Goal: Task Accomplishment & Management: Manage account settings

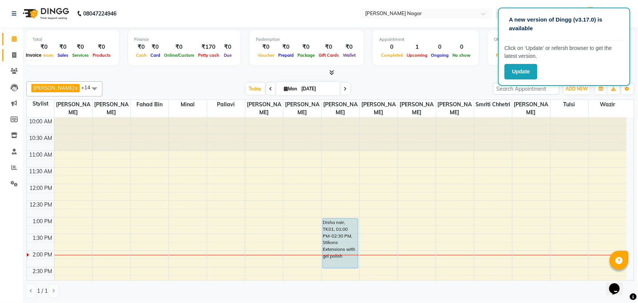
click at [17, 54] on span at bounding box center [14, 55] width 13 height 9
select select "service"
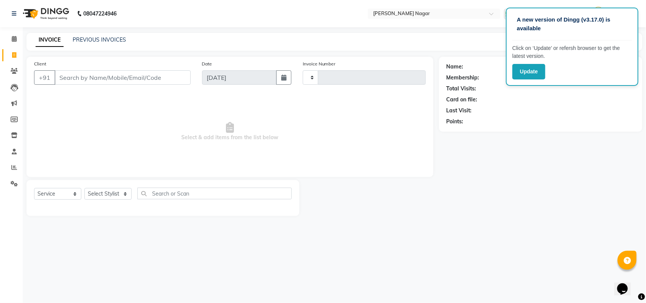
type input "3531"
select select "7349"
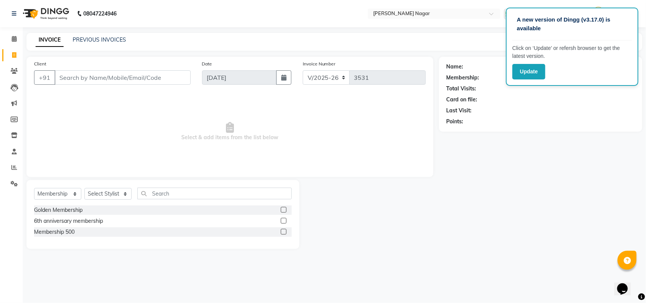
click at [77, 73] on input "Client" at bounding box center [122, 77] width 136 height 14
click at [70, 193] on select "Select Service Product Membership Package Voucher Prepaid Gift Card" at bounding box center [57, 194] width 47 height 12
select select "service"
click at [34, 188] on select "Select Service Product Membership Package Voucher Prepaid Gift Card" at bounding box center [57, 194] width 47 height 12
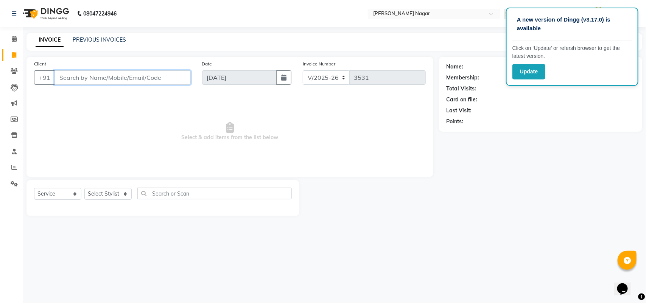
click at [176, 76] on input "Client" at bounding box center [122, 77] width 136 height 14
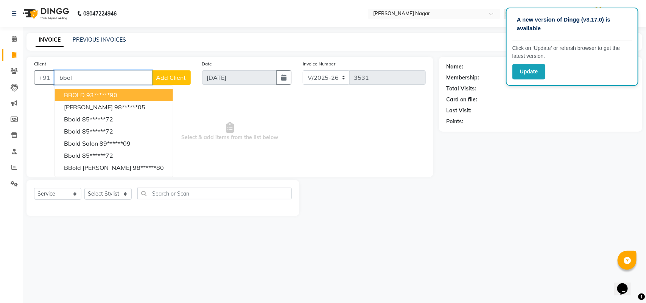
click at [144, 92] on button "BBOLD 93******90" at bounding box center [114, 95] width 118 height 12
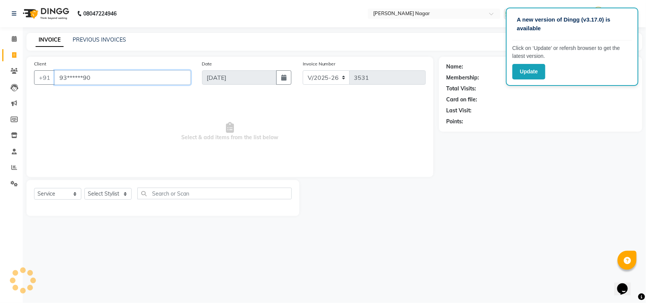
type input "93******90"
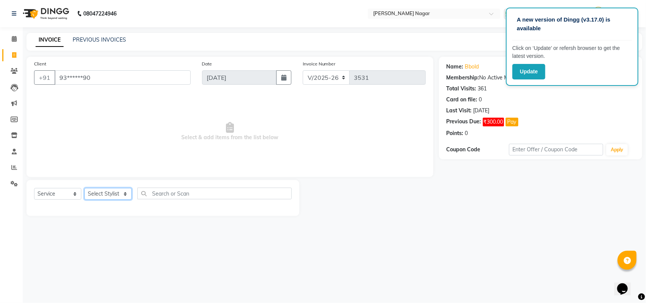
drag, startPoint x: 110, startPoint y: 189, endPoint x: 135, endPoint y: 185, distance: 24.6
click at [110, 189] on select "Select Stylist Amir Siddiqui Annu Navale Daraksha Sardar Fahad Bin Faizan Shaik…" at bounding box center [107, 194] width 47 height 12
select select "66370"
click at [84, 188] on select "Select Stylist Amir Siddiqui Annu Navale Daraksha Sardar Fahad Bin Faizan Shaik…" at bounding box center [107, 194] width 47 height 12
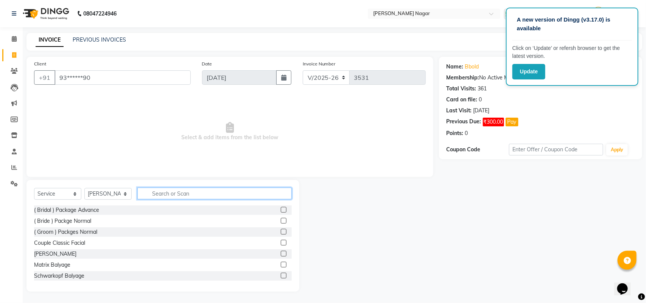
click at [225, 194] on input "text" at bounding box center [214, 194] width 154 height 12
type input "s"
click at [225, 194] on input "text" at bounding box center [214, 194] width 154 height 12
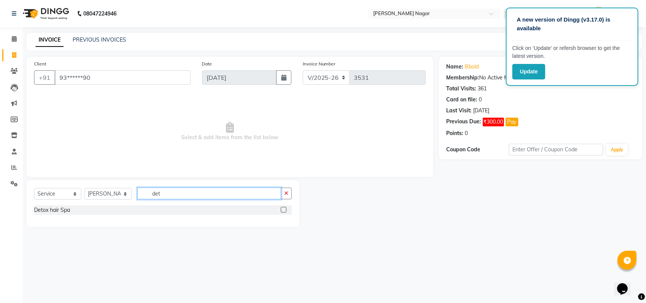
type input "det"
click at [284, 213] on div at bounding box center [283, 211] width 5 height 8
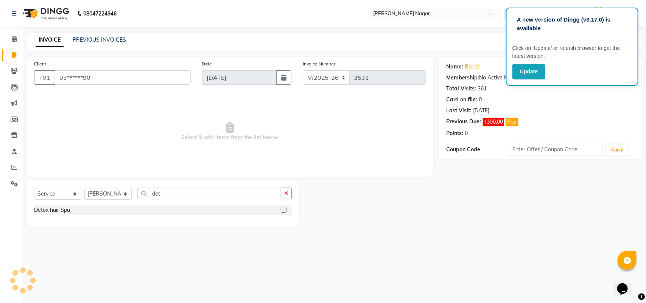
click at [284, 213] on div at bounding box center [283, 211] width 5 height 8
click at [285, 210] on label at bounding box center [284, 210] width 6 height 6
click at [285, 210] on input "checkbox" at bounding box center [283, 210] width 5 height 5
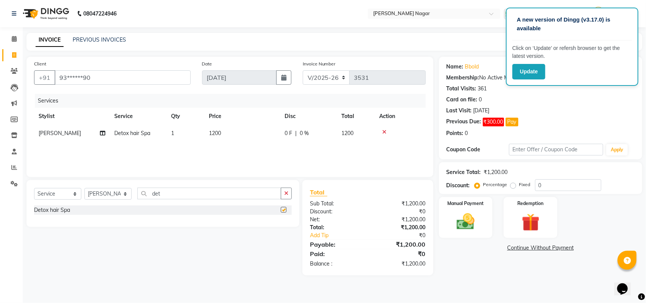
checkbox input "false"
click at [111, 195] on select "Select Stylist Amir Siddiqui Annu Navale Daraksha Sardar Fahad Bin Faizan Shaik…" at bounding box center [107, 194] width 47 height 12
select select "84858"
click at [84, 188] on select "Select Stylist Amir Siddiqui Annu Navale Daraksha Sardar Fahad Bin Faizan Shaik…" at bounding box center [107, 194] width 47 height 12
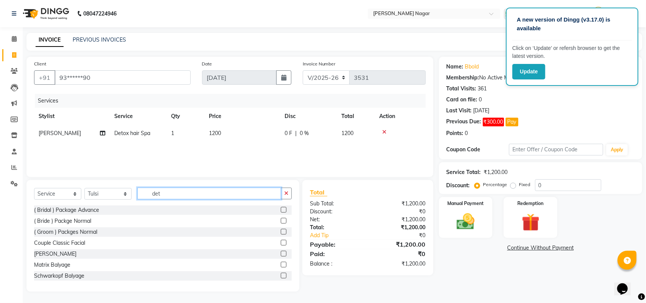
click at [175, 192] on input "det" at bounding box center [209, 194] width 144 height 12
type input "d"
type input "gel"
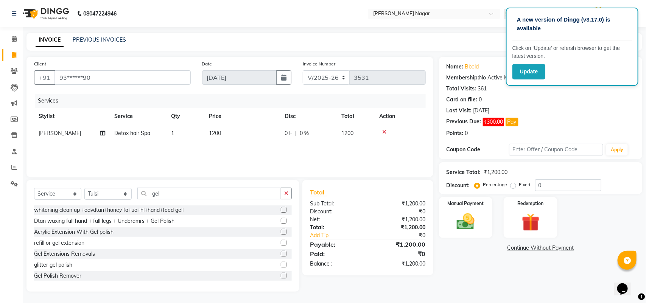
click at [281, 265] on label at bounding box center [284, 265] width 6 height 6
click at [281, 265] on input "checkbox" at bounding box center [283, 264] width 5 height 5
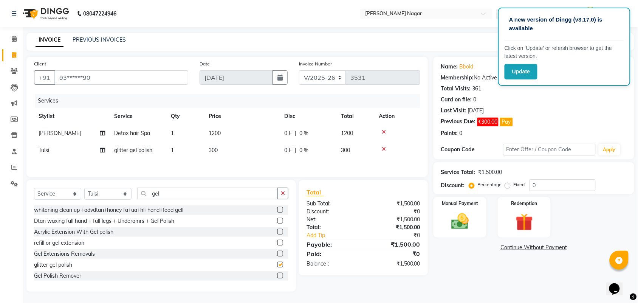
checkbox input "false"
click at [232, 149] on td "300" at bounding box center [242, 150] width 76 height 17
select select "84858"
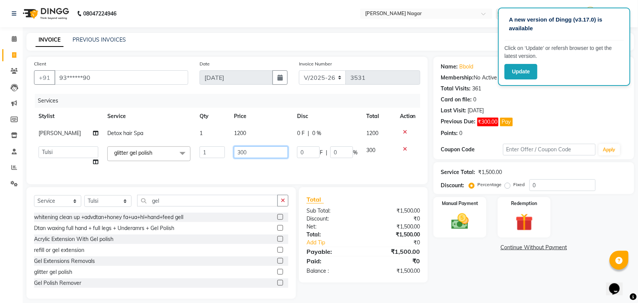
click at [267, 154] on input "300" at bounding box center [261, 152] width 54 height 12
type input "3"
type input "400"
click at [476, 217] on div "Manual Payment" at bounding box center [460, 217] width 55 height 42
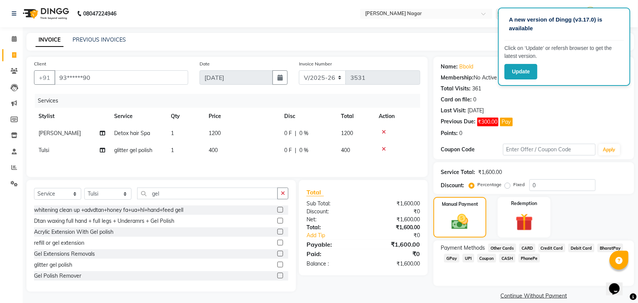
scroll to position [10, 0]
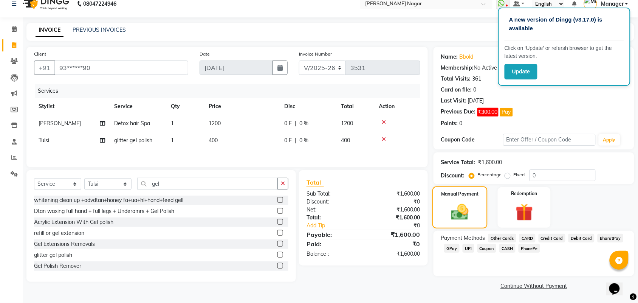
click at [478, 219] on div "Manual Payment" at bounding box center [460, 207] width 55 height 42
click at [508, 248] on span "CASH" at bounding box center [508, 248] width 16 height 9
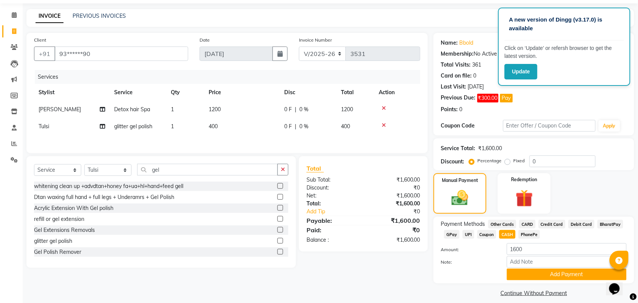
scroll to position [31, 0]
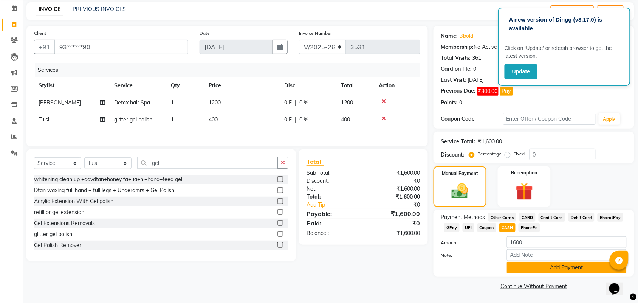
click at [597, 269] on button "Add Payment" at bounding box center [567, 268] width 120 height 12
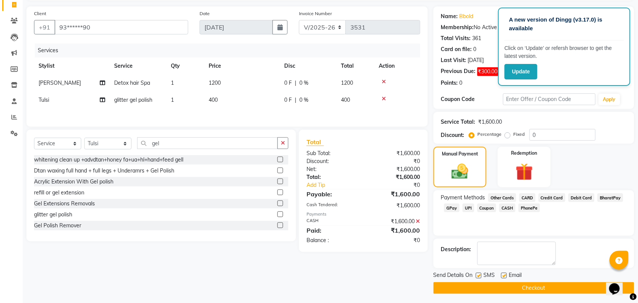
scroll to position [53, 0]
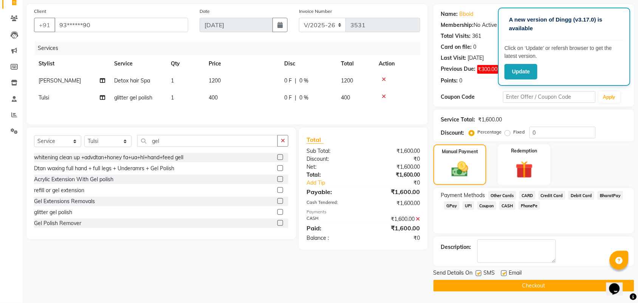
click at [578, 286] on button "Checkout" at bounding box center [534, 286] width 201 height 12
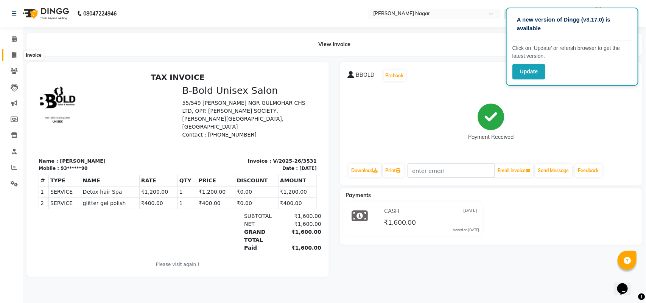
click at [10, 56] on span at bounding box center [14, 55] width 13 height 9
select select "service"
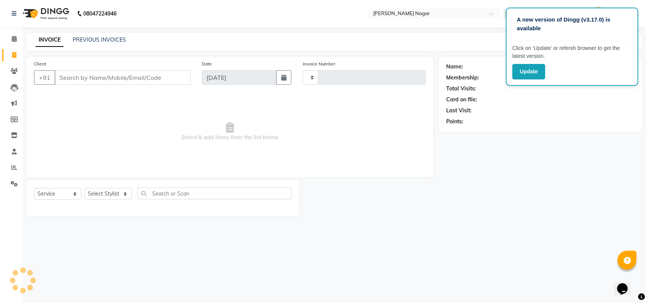
type input "3532"
select select "7349"
select select "membership"
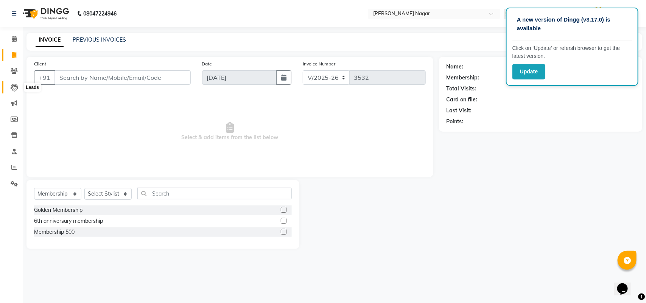
click at [14, 86] on icon at bounding box center [15, 88] width 8 height 8
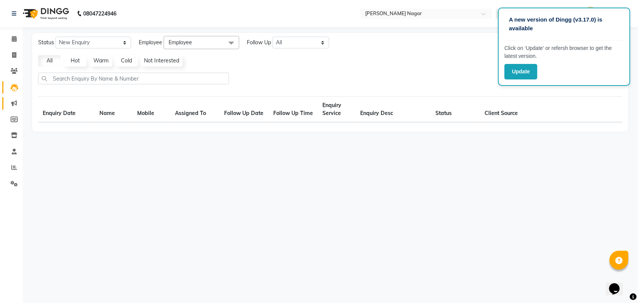
select select "10"
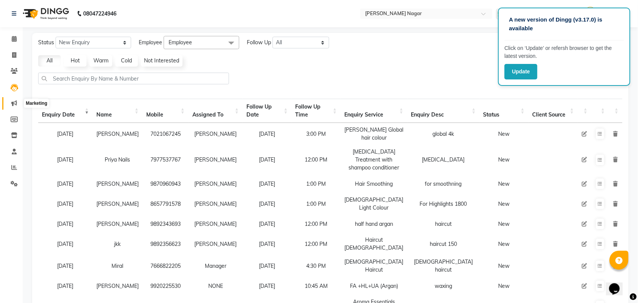
click at [12, 103] on icon at bounding box center [14, 103] width 6 height 6
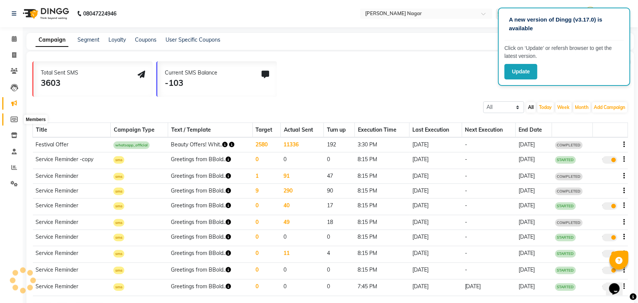
click at [12, 120] on icon at bounding box center [14, 119] width 7 height 6
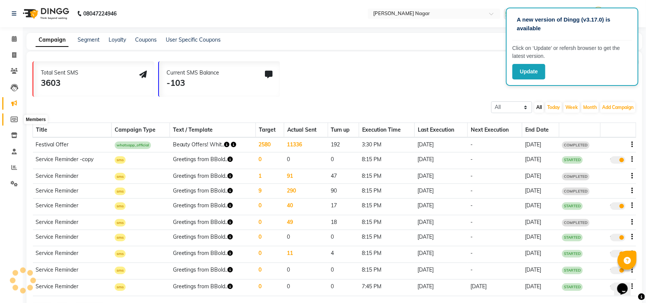
select select
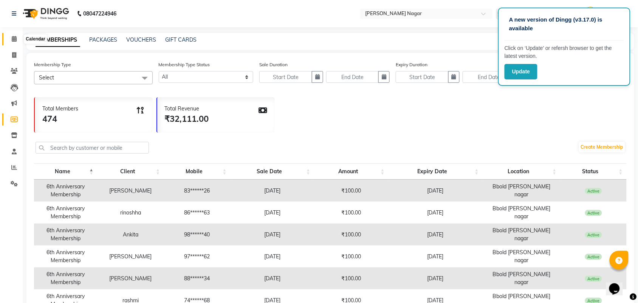
click at [11, 39] on span at bounding box center [14, 39] width 13 height 9
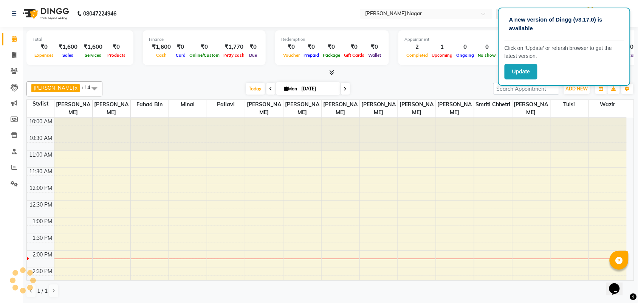
scroll to position [135, 0]
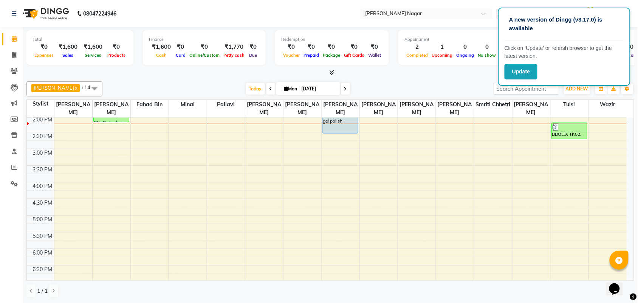
click at [621, 158] on div "Total ₹0 Expenses ₹1,600 Sales ₹1,600 Services ₹0 Products Finance ₹1,600 Cash …" at bounding box center [331, 165] width 616 height 276
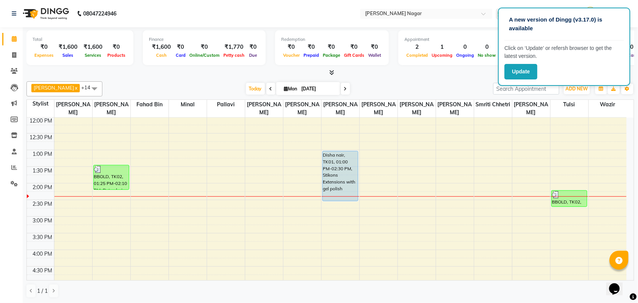
scroll to position [75, 0]
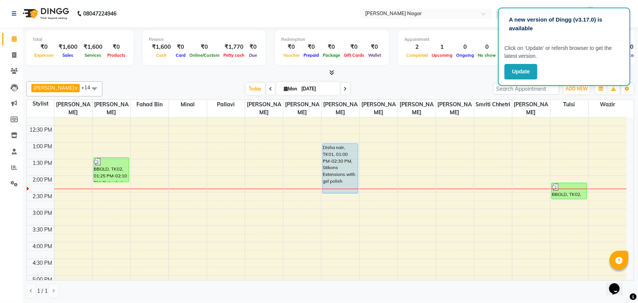
click at [414, 214] on div "10:00 AM 10:30 AM 11:00 AM 11:30 AM 12:00 PM 12:30 PM 1:00 PM 1:30 PM 2:00 PM 2…" at bounding box center [327, 276] width 600 height 466
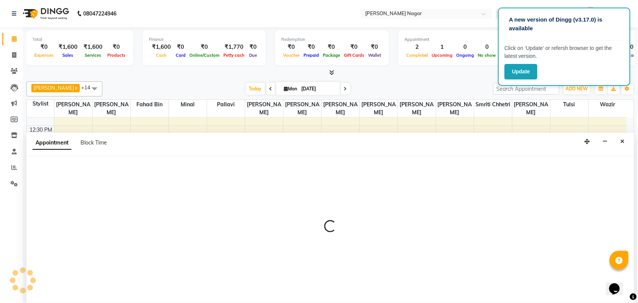
scroll to position [0, 0]
select select "64926"
select select "tentative"
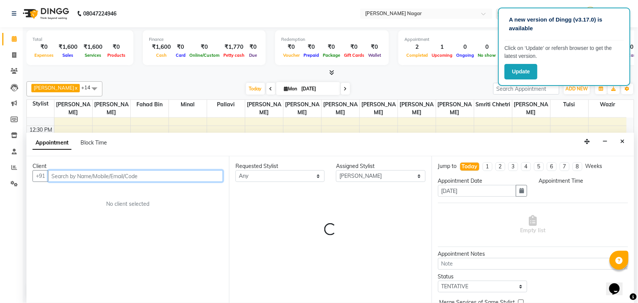
select select "900"
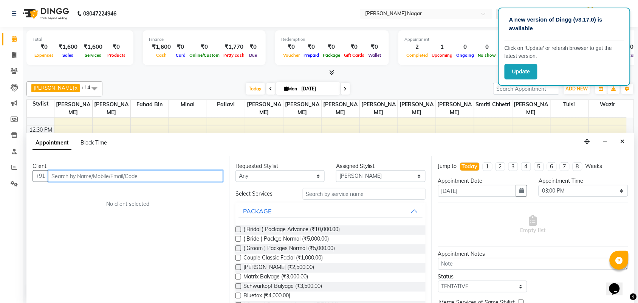
click at [91, 172] on input "text" at bounding box center [135, 176] width 175 height 12
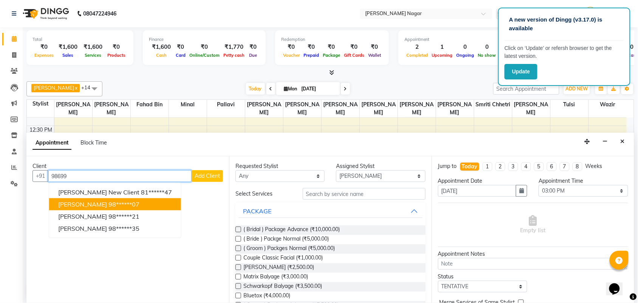
click at [128, 204] on ngb-highlight "98******07" at bounding box center [124, 204] width 31 height 8
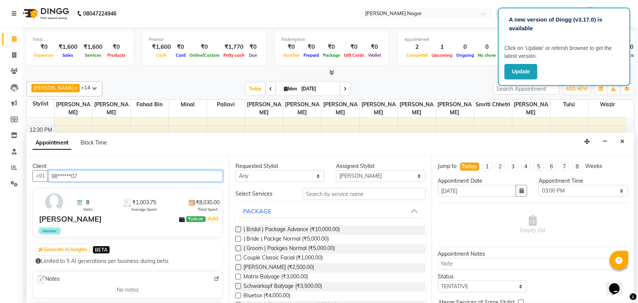
type input "98******07"
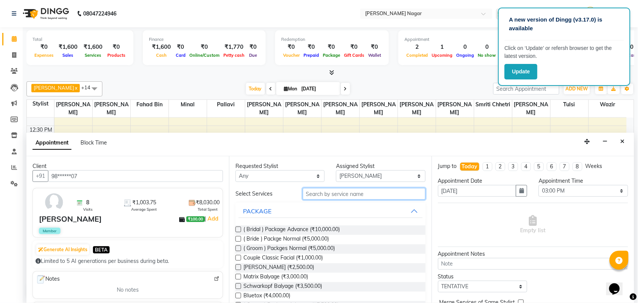
click at [318, 191] on input "text" at bounding box center [364, 194] width 123 height 12
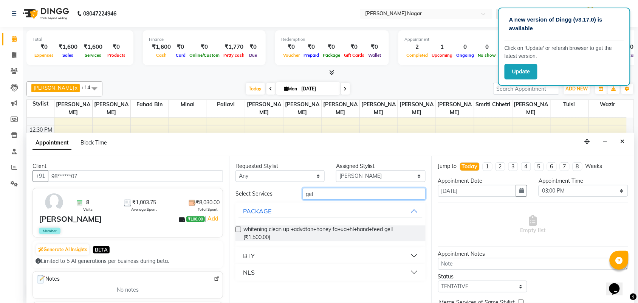
type input "gel"
click at [303, 275] on button "NLS" at bounding box center [331, 273] width 184 height 14
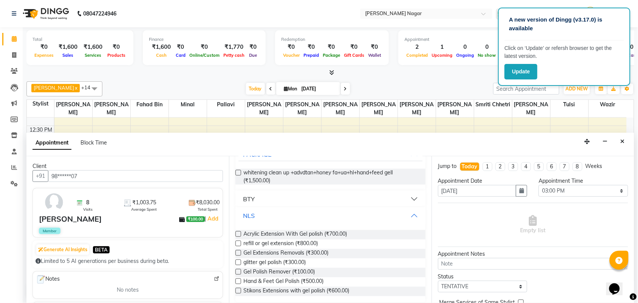
scroll to position [62, 0]
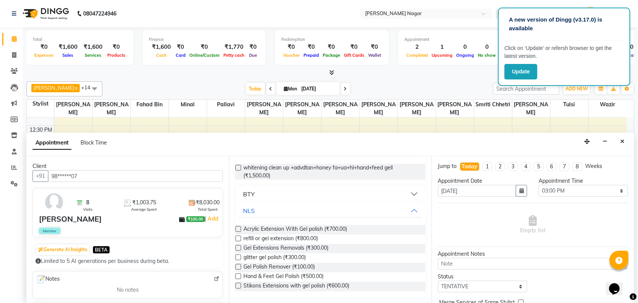
click at [240, 255] on label at bounding box center [239, 258] width 6 height 6
click at [240, 256] on input "checkbox" at bounding box center [238, 258] width 5 height 5
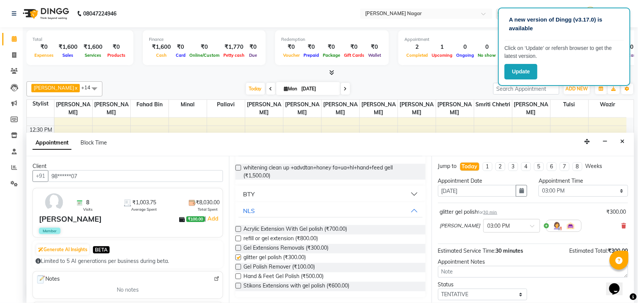
checkbox input "false"
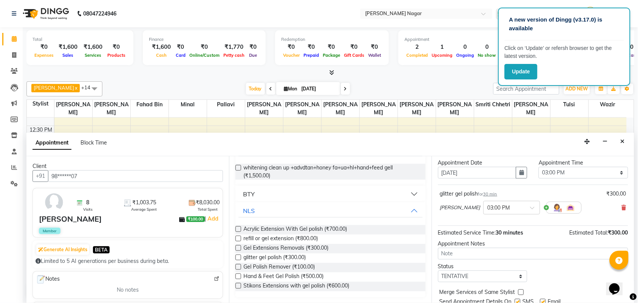
scroll to position [45, 0]
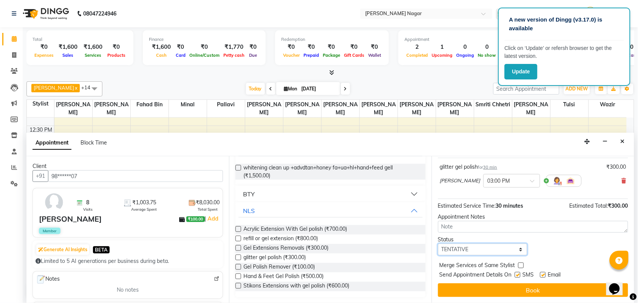
click at [513, 246] on select "Select TENTATIVE CONFIRM CHECK-IN UPCOMING" at bounding box center [482, 250] width 89 height 12
select select "upcoming"
click at [438, 244] on select "Select TENTATIVE CONFIRM CHECK-IN UPCOMING" at bounding box center [482, 250] width 89 height 12
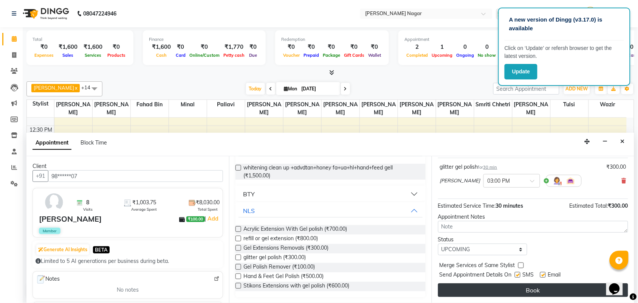
click at [598, 287] on button "Book" at bounding box center [533, 290] width 190 height 14
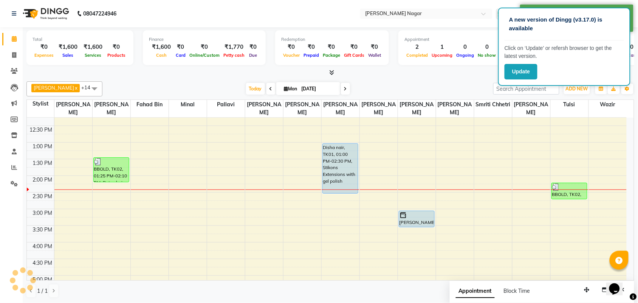
scroll to position [0, 0]
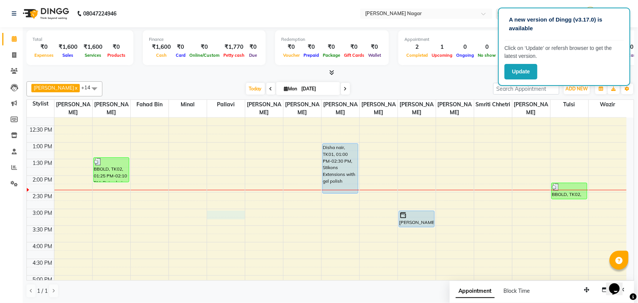
click at [219, 213] on div "10:00 AM 10:30 AM 11:00 AM 11:30 AM 12:00 PM 12:30 PM 1:00 PM 1:30 PM 2:00 PM 2…" at bounding box center [327, 276] width 600 height 466
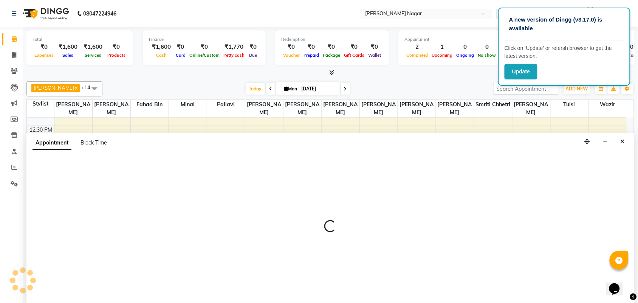
scroll to position [0, 0]
select select "87299"
select select "tentative"
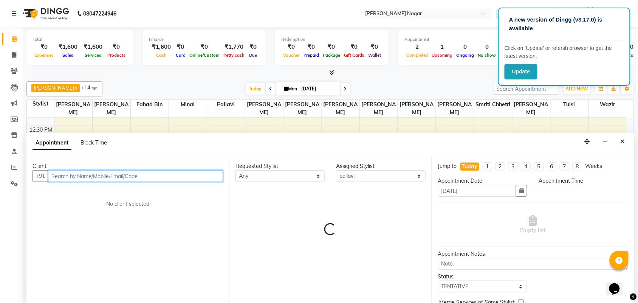
select select "900"
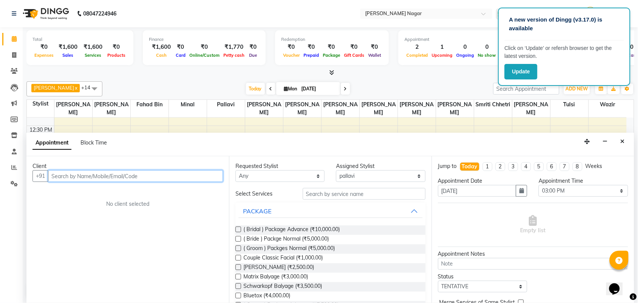
click at [125, 174] on input "text" at bounding box center [135, 176] width 175 height 12
click at [135, 171] on input "text" at bounding box center [135, 176] width 175 height 12
click at [140, 173] on input "7506016024" at bounding box center [135, 176] width 175 height 12
drag, startPoint x: 140, startPoint y: 173, endPoint x: 140, endPoint y: 178, distance: 4.5
click at [140, 178] on input "7506016024" at bounding box center [135, 176] width 175 height 12
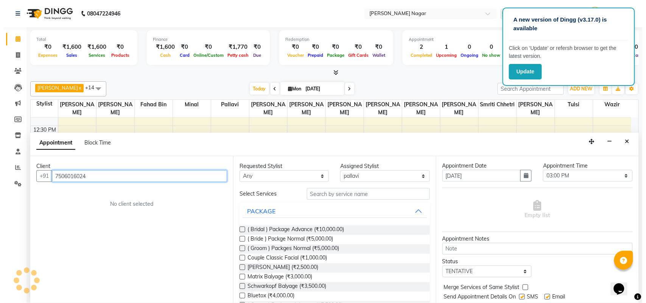
scroll to position [38, 0]
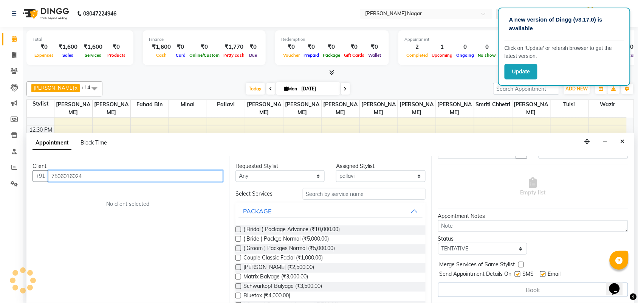
type input "7506016024"
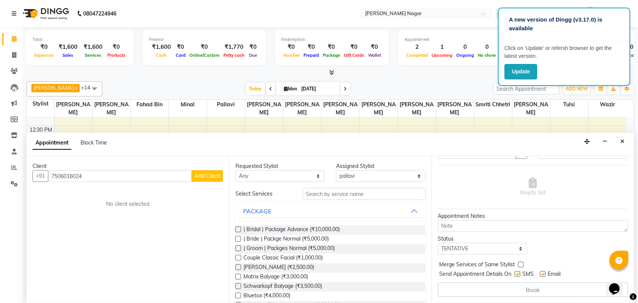
click at [211, 179] on span "Add Client" at bounding box center [207, 175] width 25 height 7
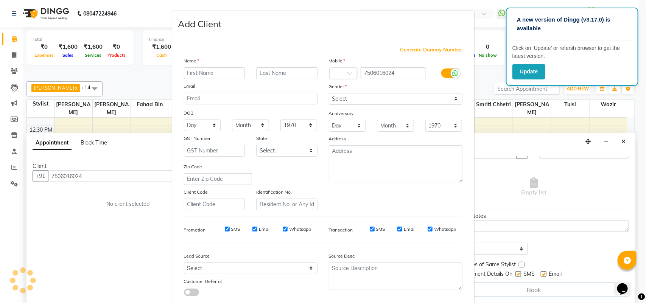
click at [218, 76] on input "text" at bounding box center [214, 73] width 61 height 12
type input "shrey"
click at [426, 93] on select "Select Male Female Other Prefer Not To Say" at bounding box center [396, 99] width 134 height 12
select select "female"
click at [329, 93] on select "Select Male Female Other Prefer Not To Say" at bounding box center [396, 99] width 134 height 12
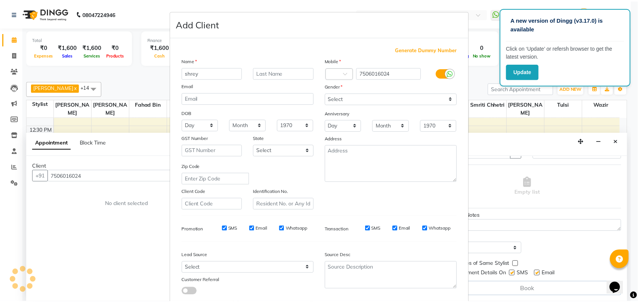
scroll to position [43, 0]
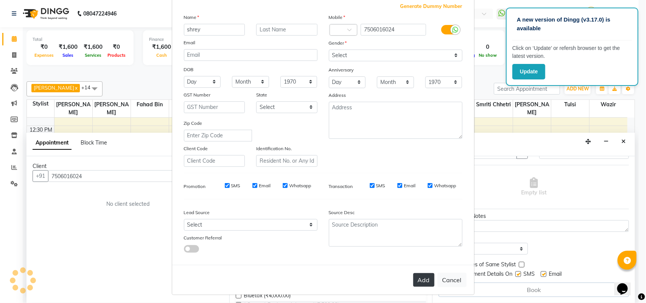
click at [424, 277] on button "Add" at bounding box center [423, 280] width 21 height 14
drag, startPoint x: 632, startPoint y: 209, endPoint x: 640, endPoint y: 263, distance: 54.7
click at [621, 263] on ngb-modal-window "Add Client Generate Dummy Number Name shrey Email DOB Day 01 02 03 04 05 06 07 …" at bounding box center [323, 151] width 646 height 303
click at [621, 211] on ngb-modal-window "Add Client Generate Dummy Number Name shrey Email DOB Day 01 02 03 04 05 06 07 …" at bounding box center [323, 151] width 646 height 303
click at [446, 278] on button "Cancel" at bounding box center [451, 280] width 29 height 14
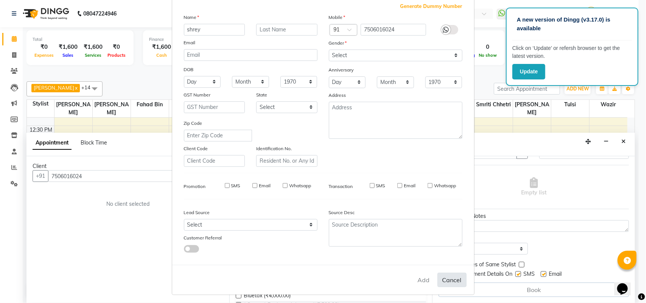
select select
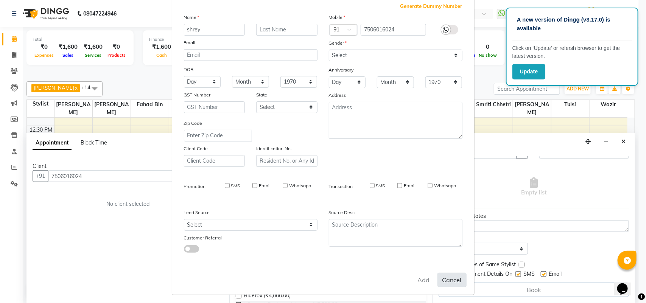
select select
checkbox input "false"
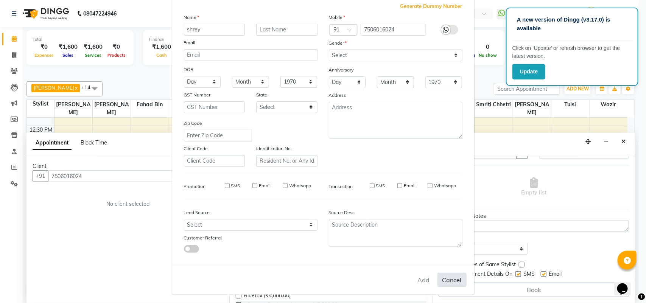
checkbox input "false"
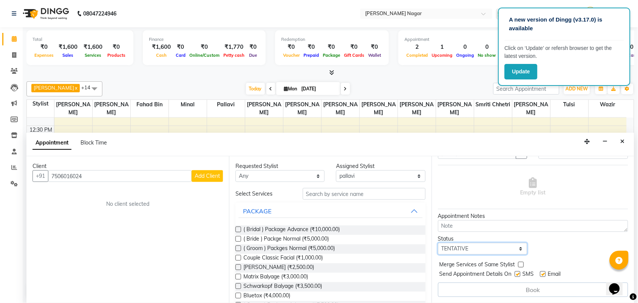
click at [522, 252] on select "Select TENTATIVE CONFIRM CHECK-IN UPCOMING" at bounding box center [482, 249] width 89 height 12
select select "upcoming"
click at [438, 243] on select "Select TENTATIVE CONFIRM CHECK-IN UPCOMING" at bounding box center [482, 249] width 89 height 12
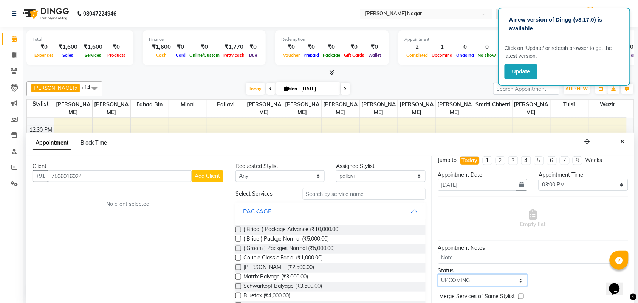
scroll to position [0, 0]
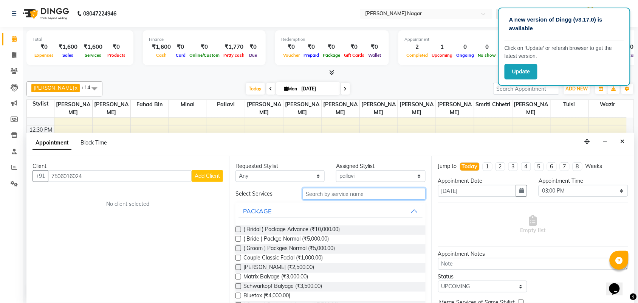
click at [409, 196] on input "text" at bounding box center [364, 194] width 123 height 12
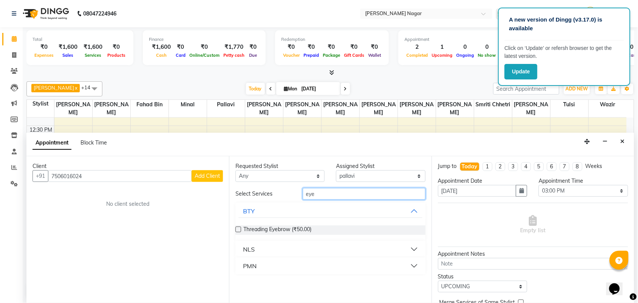
type input "eye"
click at [359, 269] on button "PMN" at bounding box center [331, 266] width 184 height 14
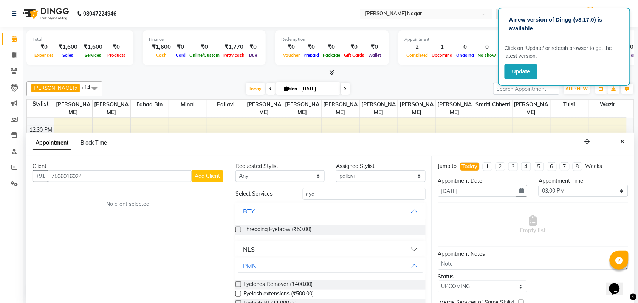
click at [237, 289] on label at bounding box center [239, 294] width 6 height 6
click at [237, 289] on input "checkbox" at bounding box center [238, 294] width 5 height 5
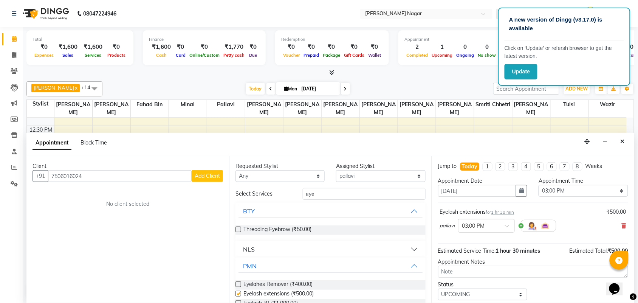
checkbox input "false"
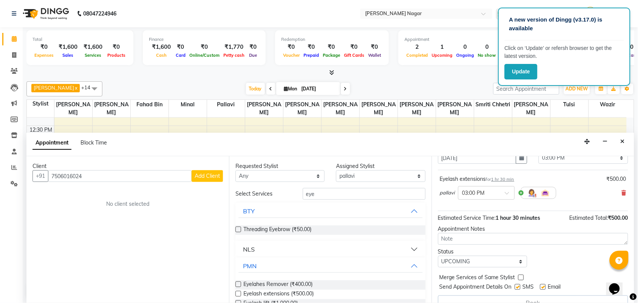
scroll to position [46, 0]
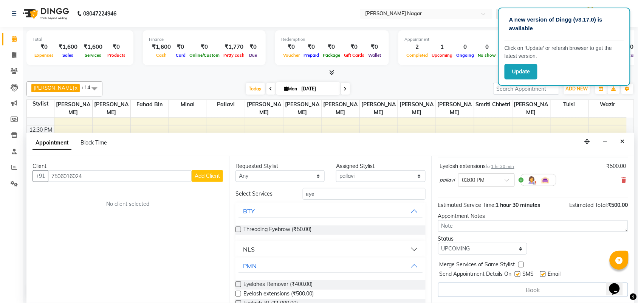
click at [528, 289] on div "Book" at bounding box center [533, 290] width 190 height 14
click at [158, 178] on input "7506016024" at bounding box center [120, 176] width 144 height 12
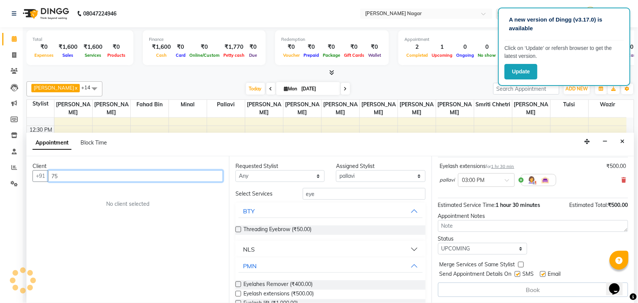
type input "7"
click at [137, 173] on input "75060162" at bounding box center [120, 176] width 144 height 12
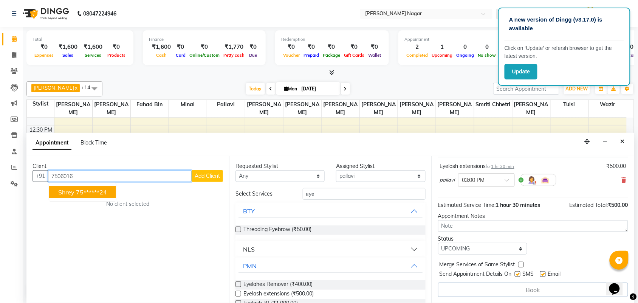
click at [106, 189] on ngb-highlight "75******24" at bounding box center [91, 192] width 31 height 8
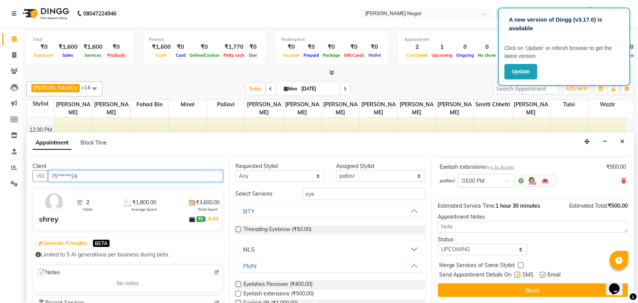
scroll to position [46, 0]
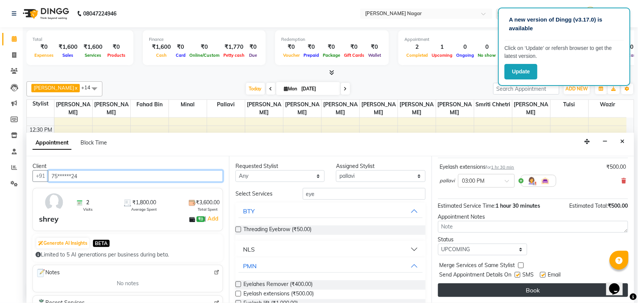
type input "75******24"
click at [550, 287] on button "Book" at bounding box center [533, 290] width 190 height 14
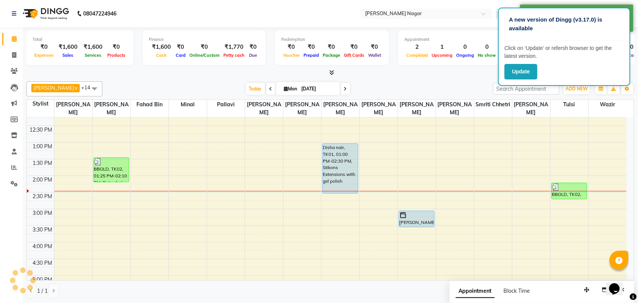
scroll to position [0, 0]
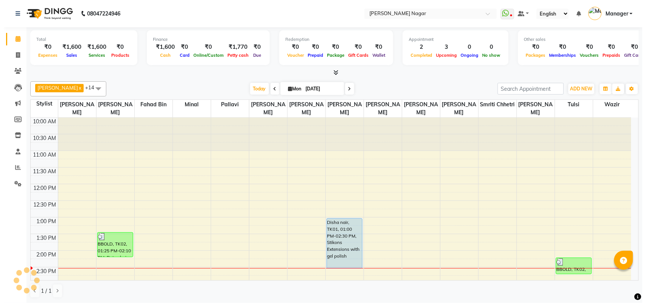
scroll to position [135, 0]
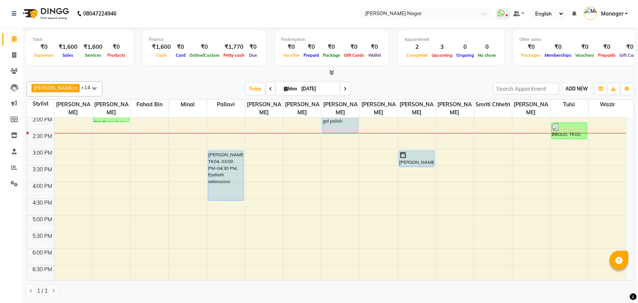
click at [580, 93] on button "ADD NEW Toggle Dropdown" at bounding box center [577, 89] width 26 height 11
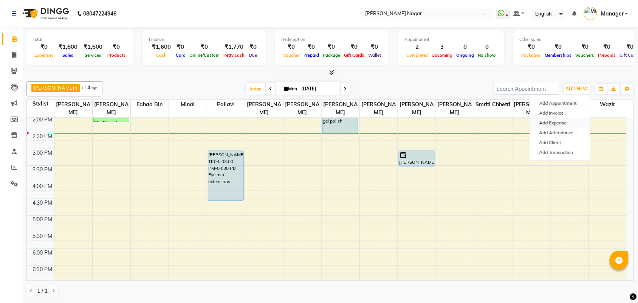
click at [567, 123] on link "Add Expense" at bounding box center [561, 123] width 60 height 10
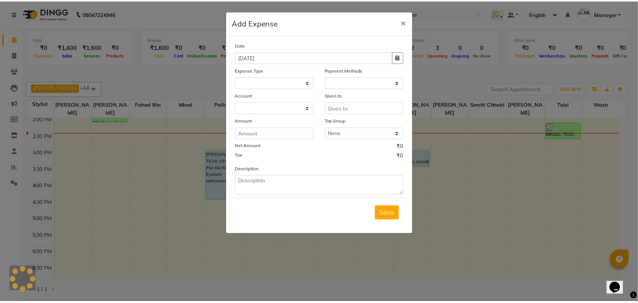
scroll to position [0, 0]
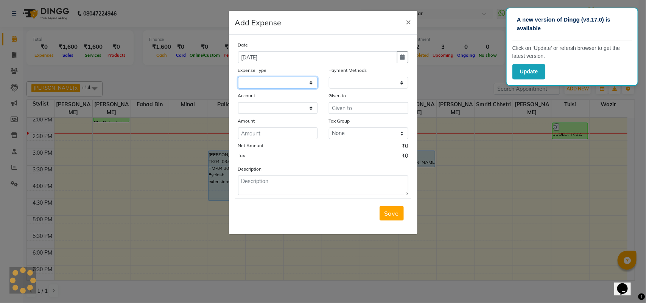
click at [308, 80] on select at bounding box center [277, 83] width 79 height 12
select select "1"
select select "6450"
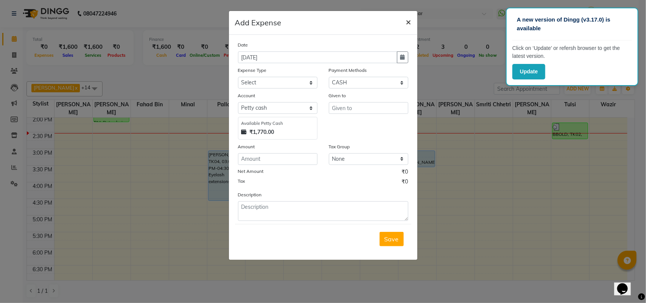
click at [411, 20] on span "×" at bounding box center [408, 21] width 5 height 11
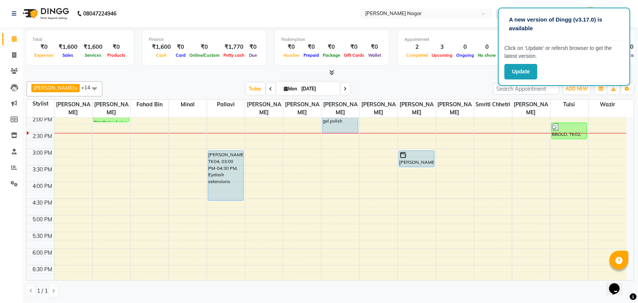
click at [468, 72] on div at bounding box center [330, 73] width 608 height 8
click at [566, 87] on span "ADD NEW" at bounding box center [577, 89] width 22 height 6
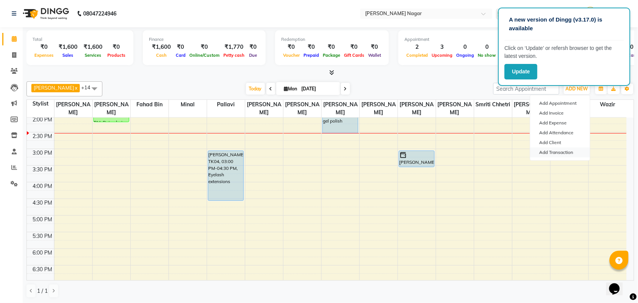
click at [568, 150] on link "Add Transaction" at bounding box center [561, 153] width 60 height 10
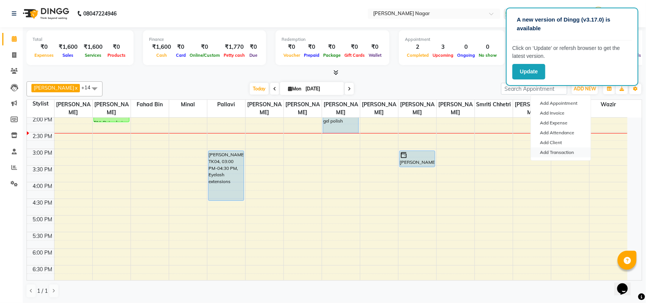
select select "direct"
select select
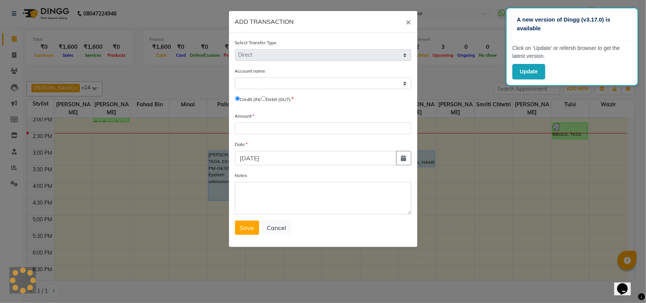
click at [271, 98] on label "Debit (OUT)" at bounding box center [278, 99] width 25 height 7
click at [266, 99] on input "radio" at bounding box center [263, 98] width 5 height 5
radio input "true"
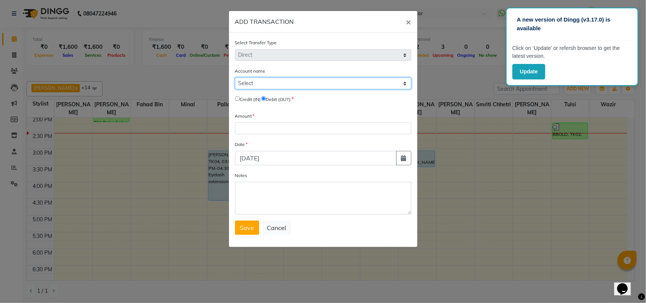
click at [266, 82] on select "Select [PERSON_NAME] Cash Default Account" at bounding box center [323, 84] width 176 height 12
select select "6450"
click at [235, 78] on select "Select [PERSON_NAME] Cash Default Account" at bounding box center [323, 84] width 176 height 12
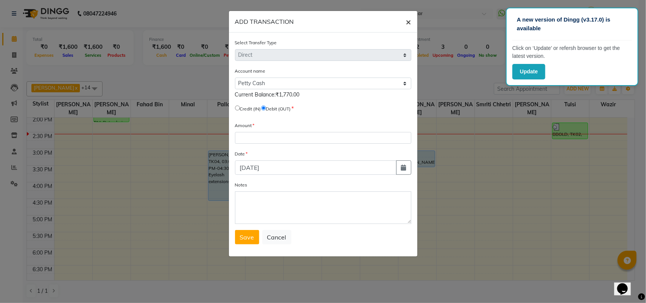
click at [406, 22] on span "×" at bounding box center [408, 21] width 5 height 11
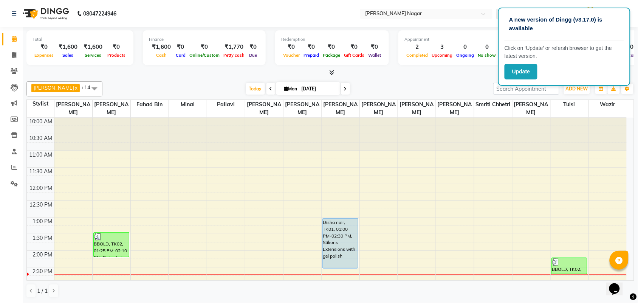
scroll to position [37, 0]
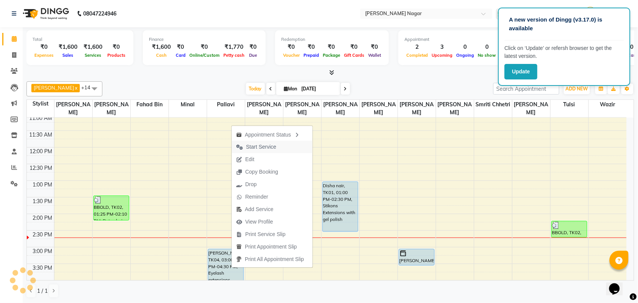
click at [275, 148] on span "Start Service" at bounding box center [261, 147] width 30 height 8
